Goal: Check status: Check status

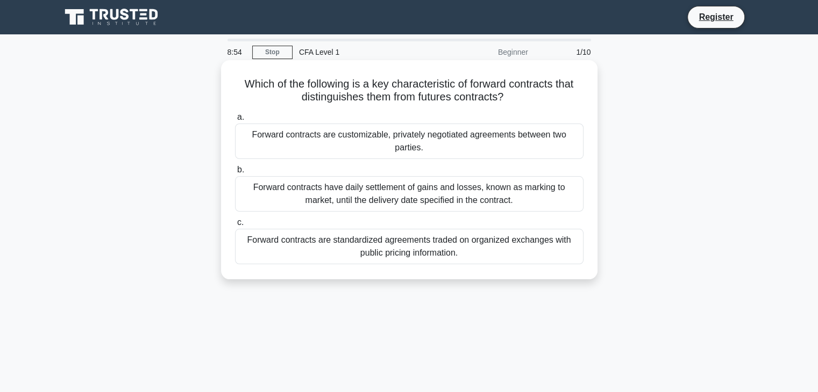
click at [505, 148] on div "Forward contracts are customizable, privately negotiated agreements between two…" at bounding box center [409, 141] width 348 height 35
click at [235, 121] on input "a. Forward contracts are customizable, privately negotiated agreements between …" at bounding box center [235, 117] width 0 height 7
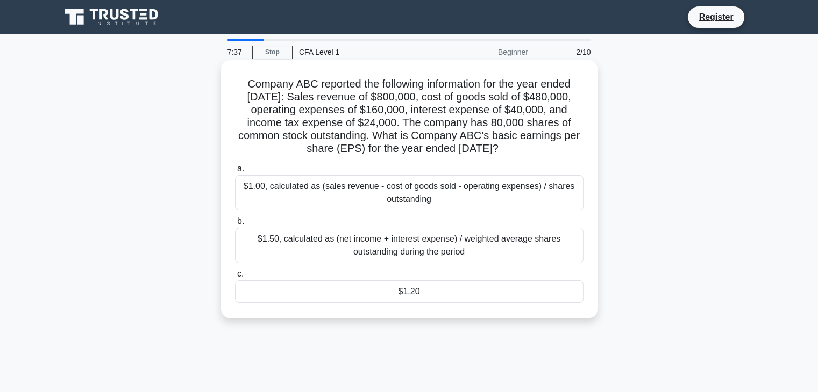
click at [506, 199] on div "$1.00, calculated as (sales revenue - cost of goods sold - operating expenses) …" at bounding box center [409, 192] width 348 height 35
click at [235, 173] on input "a. $1.00, calculated as (sales revenue - cost of goods sold - operating expense…" at bounding box center [235, 169] width 0 height 7
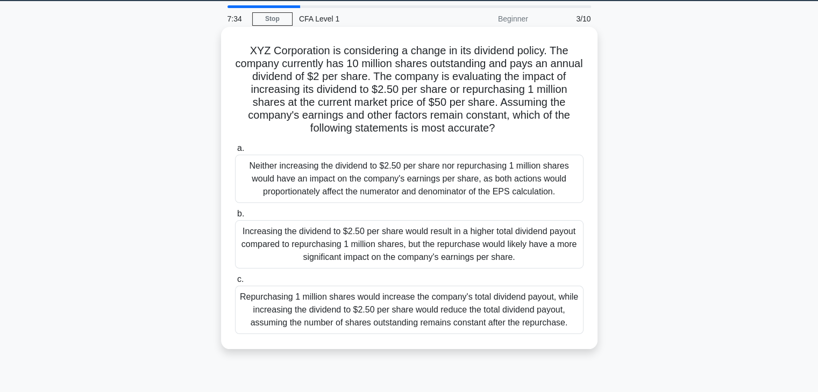
scroll to position [34, 0]
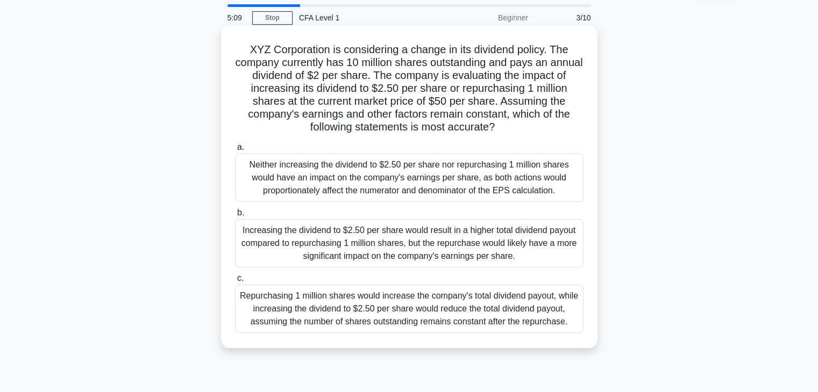
click at [328, 314] on div "Repurchasing 1 million shares would increase the company's total dividend payou…" at bounding box center [409, 309] width 348 height 48
click at [235, 282] on input "c. Repurchasing 1 million shares would increase the company's total dividend pa…" at bounding box center [235, 278] width 0 height 7
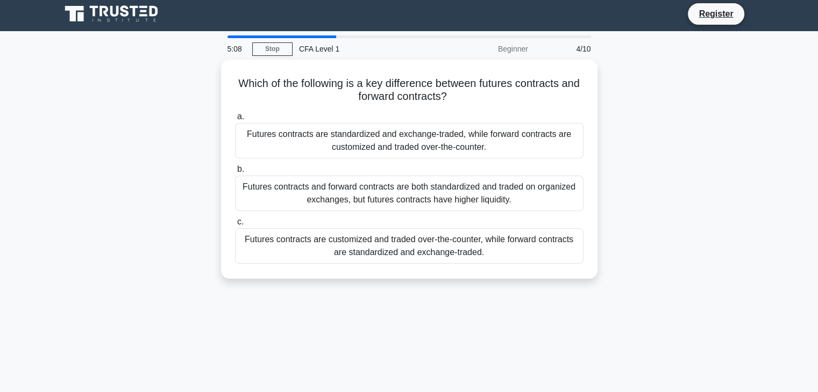
scroll to position [0, 0]
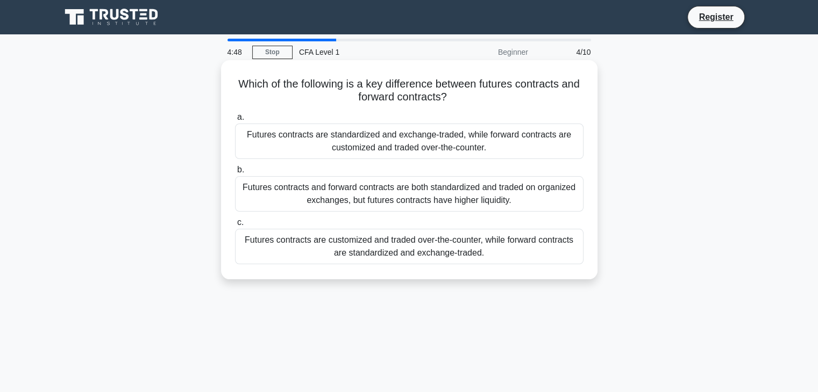
click at [421, 142] on div "Futures contracts are standardized and exchange-traded, while forward contracts…" at bounding box center [409, 141] width 348 height 35
click at [235, 121] on input "a. Futures contracts are standardized and exchange-traded, while forward contra…" at bounding box center [235, 117] width 0 height 7
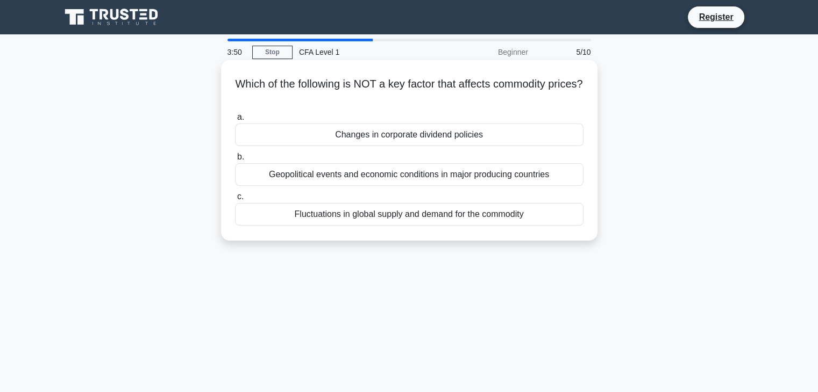
click at [526, 136] on div "Changes in corporate dividend policies" at bounding box center [409, 135] width 348 height 23
click at [235, 121] on input "a. Changes in corporate dividend policies" at bounding box center [235, 117] width 0 height 7
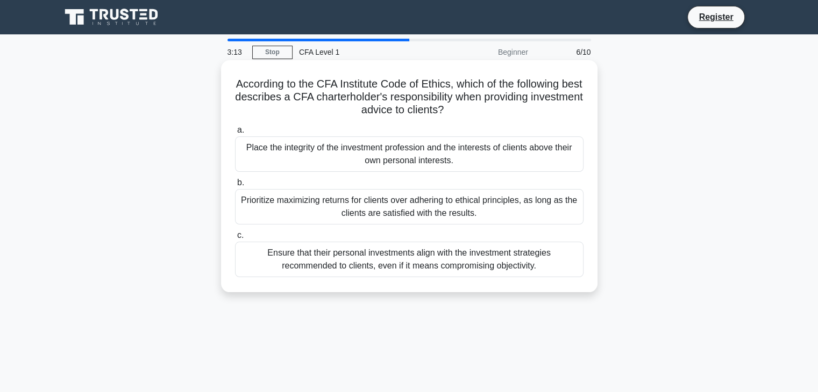
click at [445, 269] on div "Ensure that their personal investments align with the investment strategies rec…" at bounding box center [409, 259] width 348 height 35
click at [235, 239] on input "c. Ensure that their personal investments align with the investment strategies …" at bounding box center [235, 235] width 0 height 7
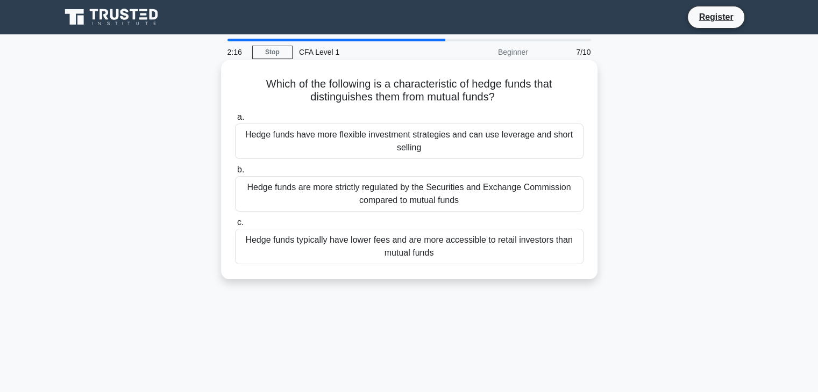
click at [524, 135] on div "Hedge funds have more flexible investment strategies and can use leverage and s…" at bounding box center [409, 141] width 348 height 35
click at [235, 121] on input "a. Hedge funds have more flexible investment strategies and can use leverage an…" at bounding box center [235, 117] width 0 height 7
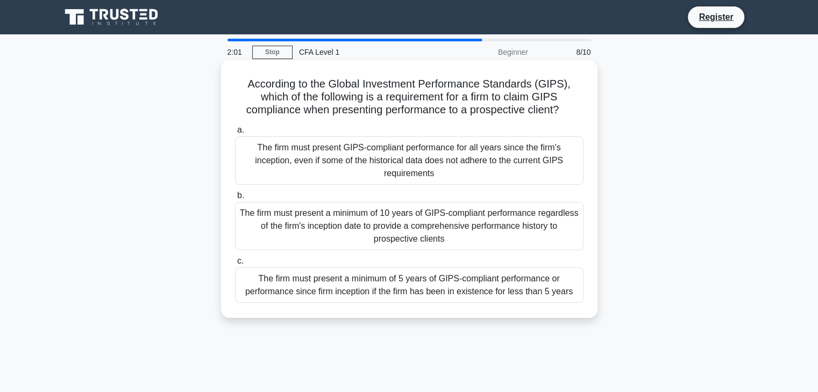
click at [528, 225] on div "The firm must present a minimum of 10 years of GIPS-compliant performance regar…" at bounding box center [409, 226] width 348 height 48
click at [235, 199] on input "b. The firm must present a minimum of 10 years of GIPS-compliant performance re…" at bounding box center [235, 195] width 0 height 7
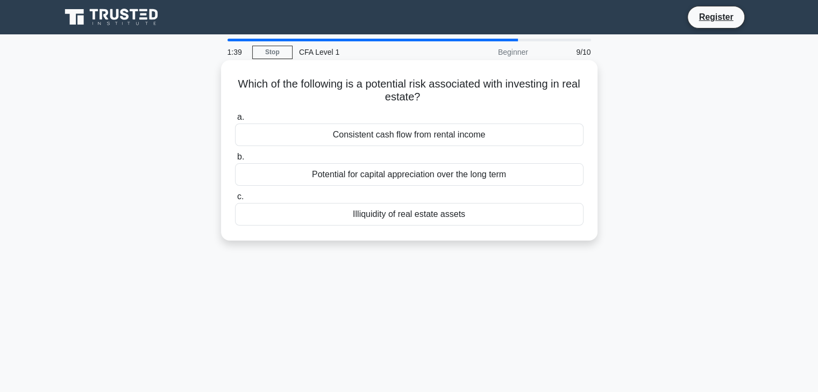
click at [400, 213] on div "Illiquidity of real estate assets" at bounding box center [409, 214] width 348 height 23
click at [235, 200] on input "c. Illiquidity of real estate assets" at bounding box center [235, 197] width 0 height 7
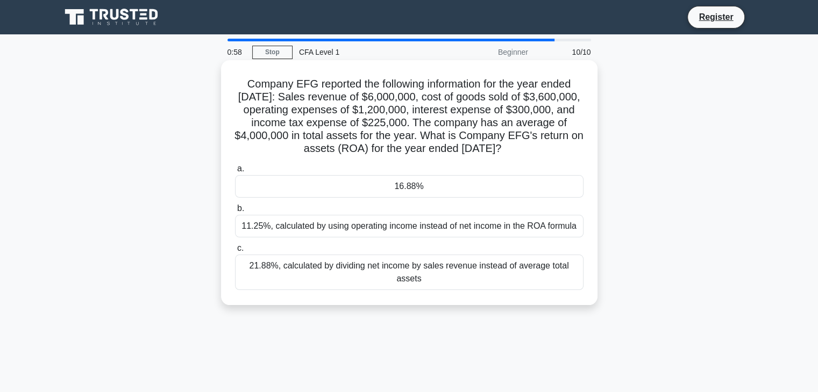
click at [514, 231] on div "11.25%, calculated by using operating income instead of net income in the ROA f…" at bounding box center [409, 226] width 348 height 23
click at [235, 212] on input "b. 11.25%, calculated by using operating income instead of net income in the RO…" at bounding box center [235, 208] width 0 height 7
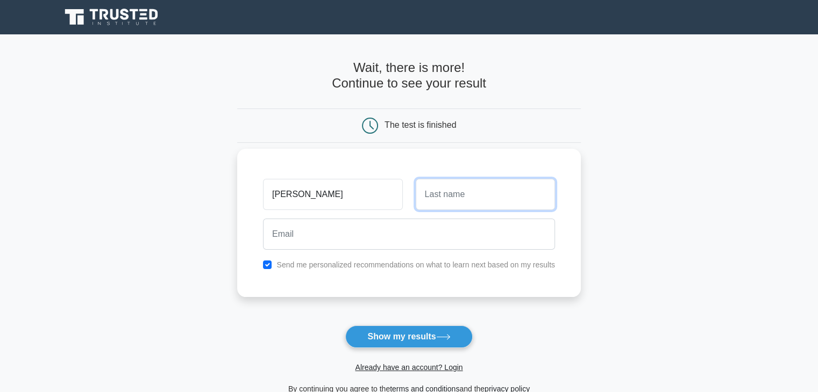
click at [487, 189] on input "text" at bounding box center [484, 194] width 139 height 31
click at [379, 199] on input "Shikhardeep Pandey" at bounding box center [332, 194] width 139 height 31
type input "Shikhardeep"
click at [440, 191] on input "text" at bounding box center [484, 194] width 139 height 31
type input "Pandey"
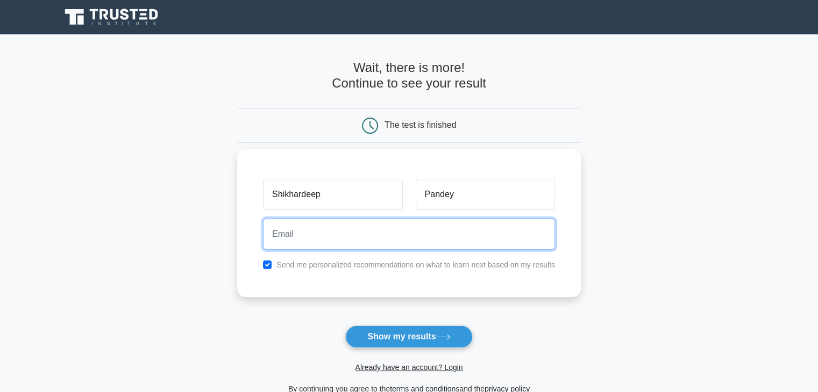
click at [401, 220] on input "email" at bounding box center [409, 234] width 292 height 31
type input "shikharsdp@gmail.com"
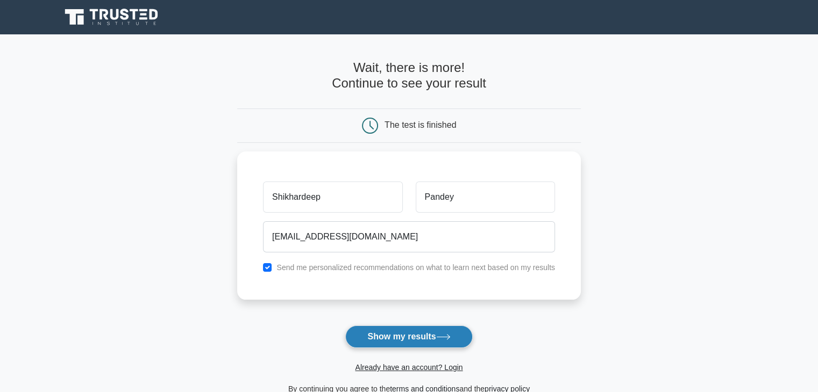
click at [424, 338] on button "Show my results" at bounding box center [408, 337] width 127 height 23
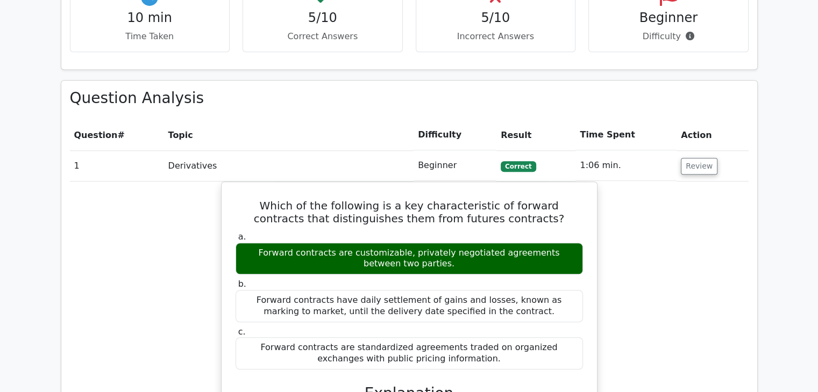
scroll to position [712, 0]
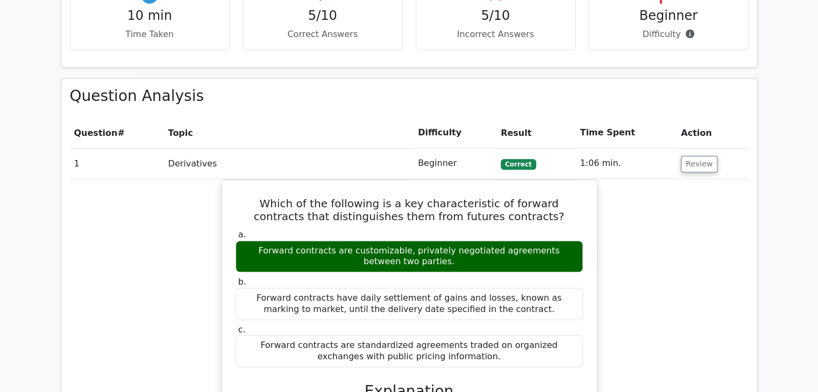
click at [691, 266] on div "Which of the following is a key characteristic of forward contracts that distin…" at bounding box center [409, 379] width 678 height 399
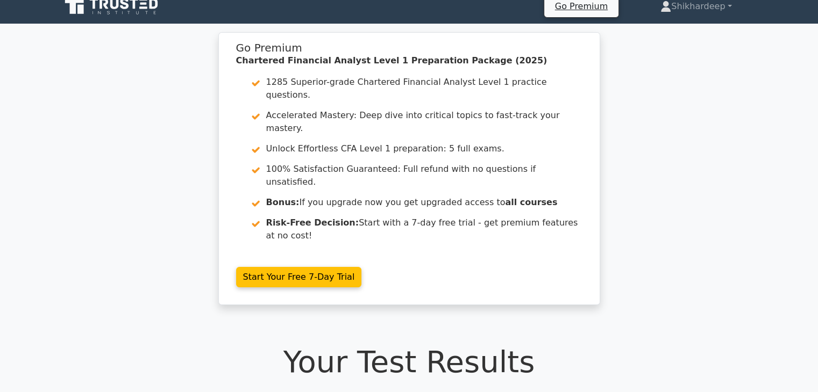
scroll to position [0, 0]
